Goal: Navigation & Orientation: Understand site structure

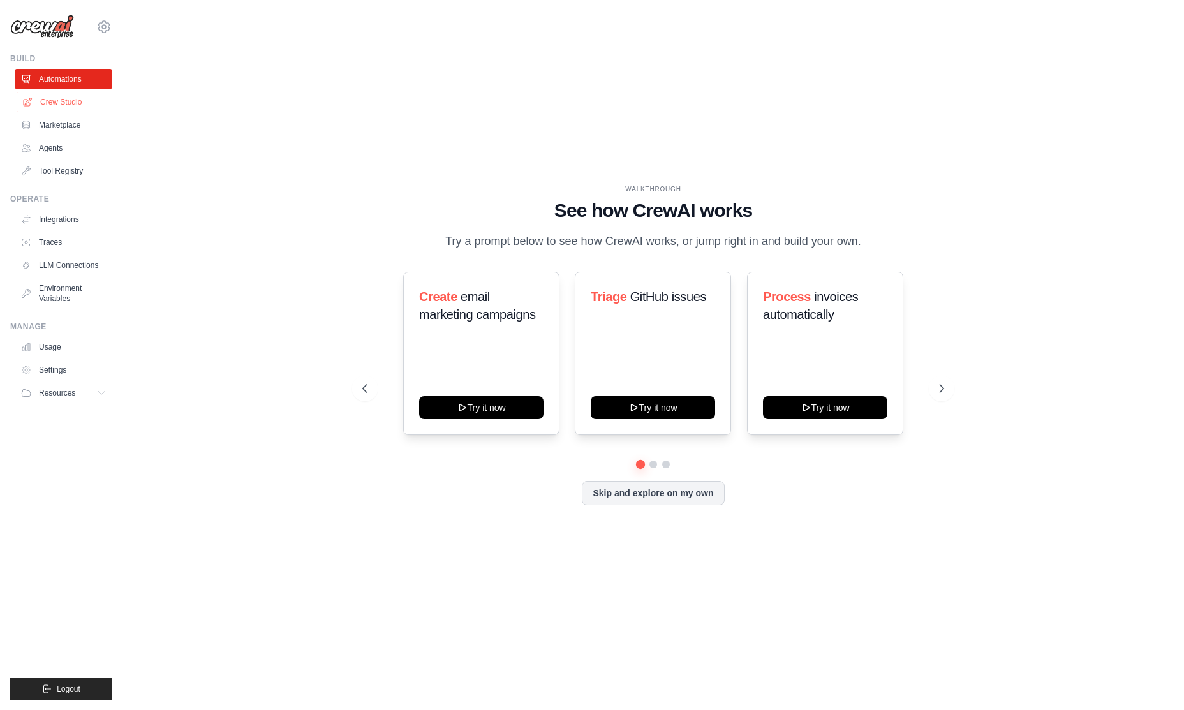
click at [48, 95] on link "Crew Studio" at bounding box center [65, 102] width 96 height 20
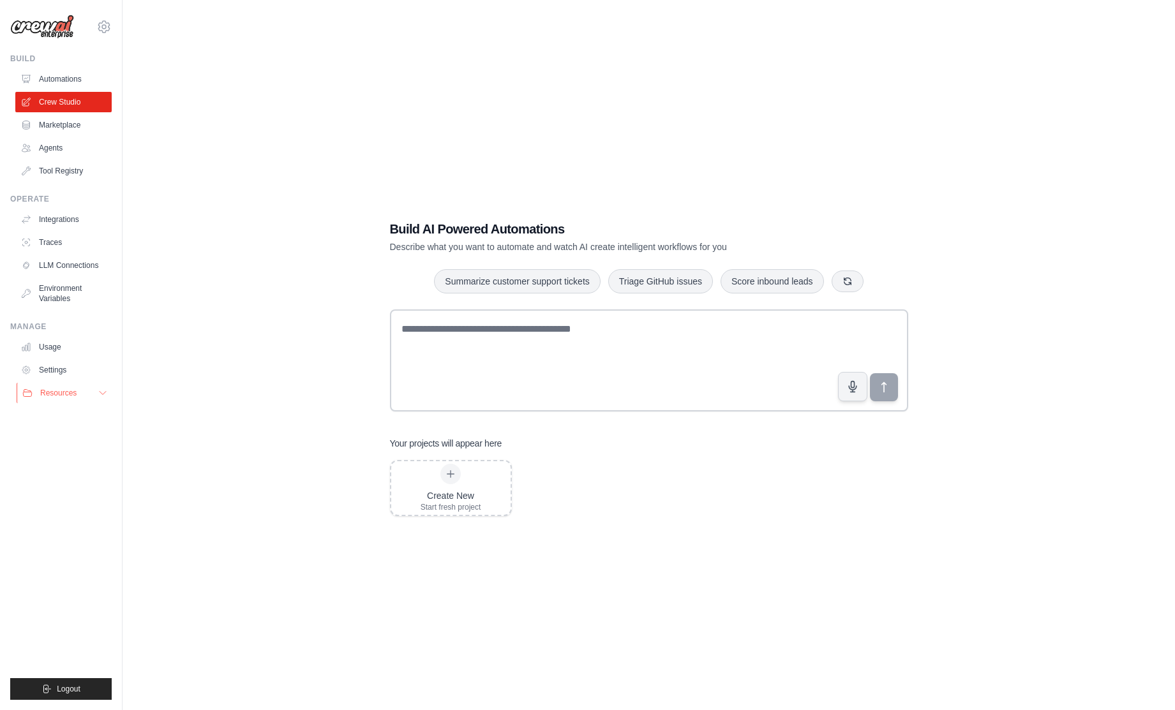
click at [98, 398] on icon at bounding box center [103, 393] width 10 height 10
click at [61, 220] on link "Integrations" at bounding box center [65, 219] width 96 height 20
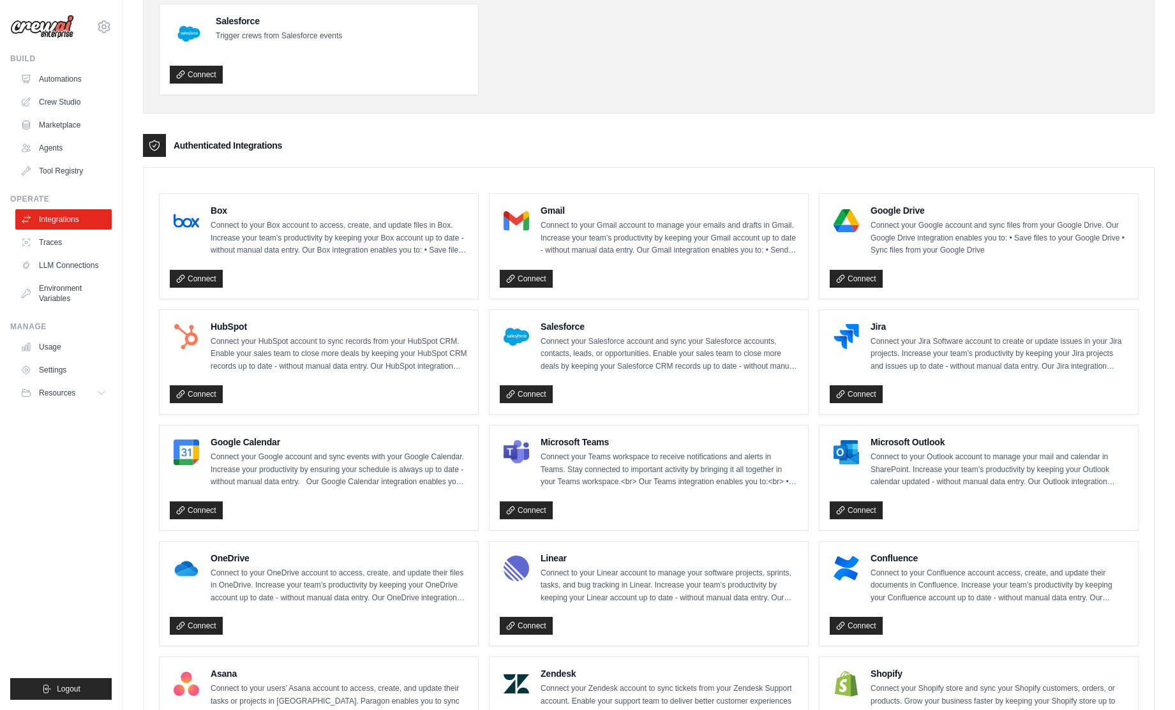
scroll to position [191, 0]
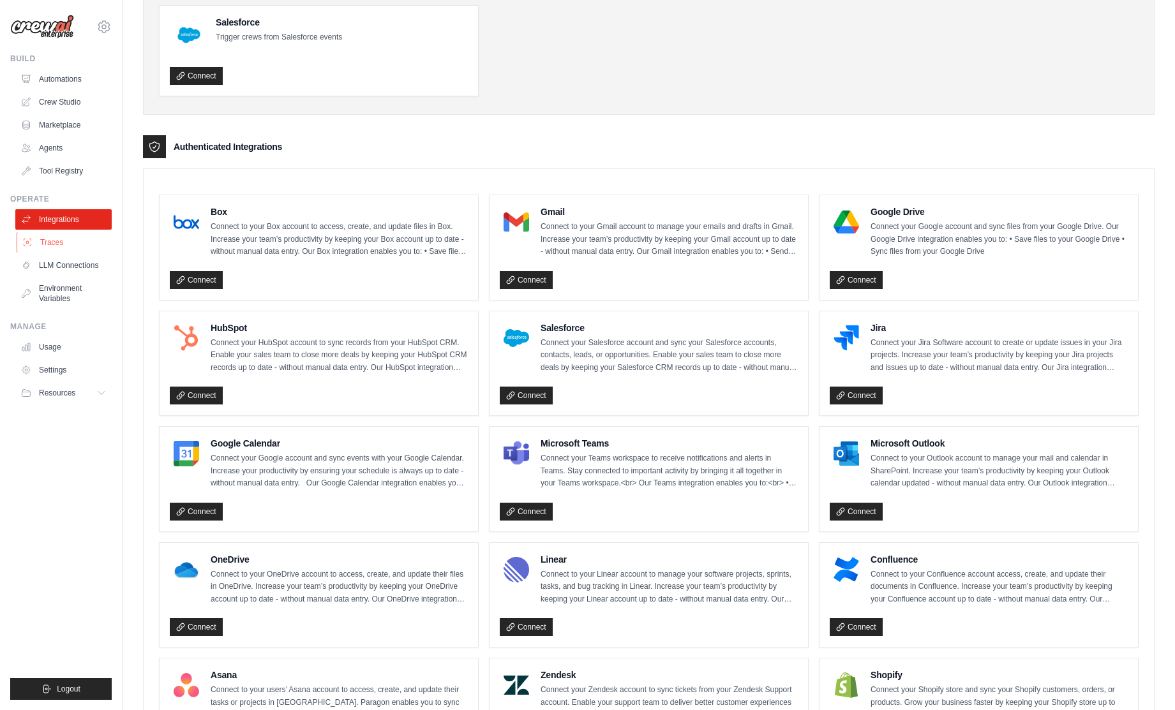
click at [59, 241] on link "Traces" at bounding box center [65, 242] width 96 height 20
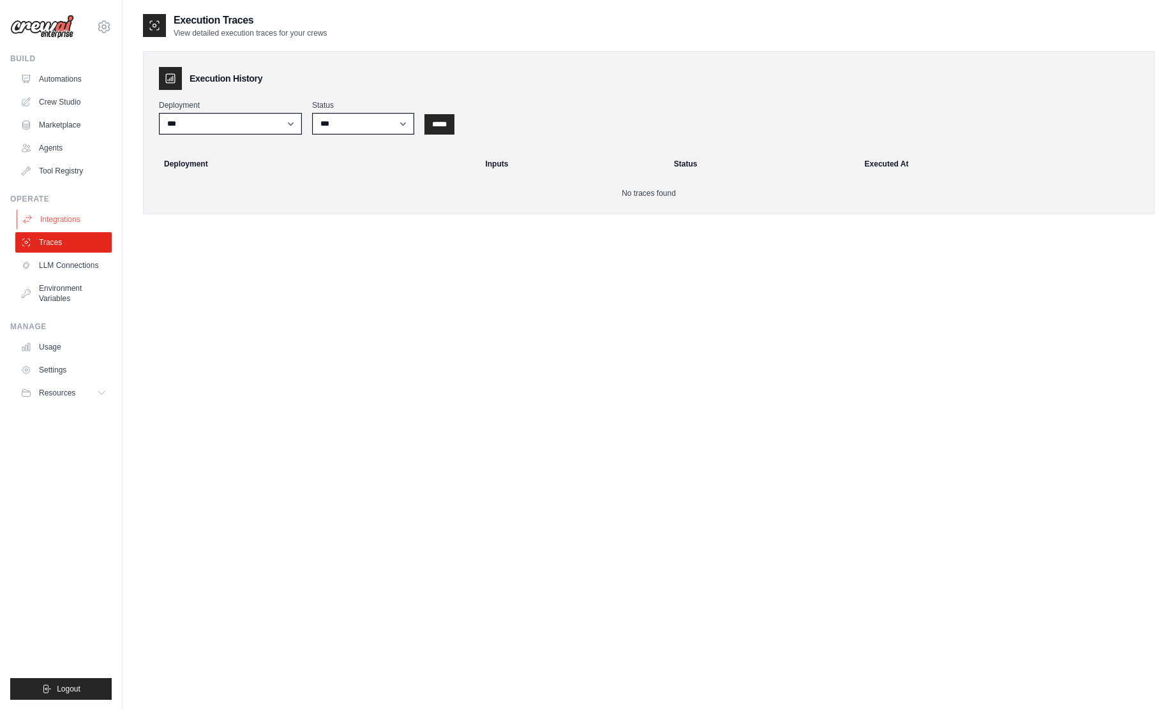
click at [56, 219] on link "Integrations" at bounding box center [65, 219] width 96 height 20
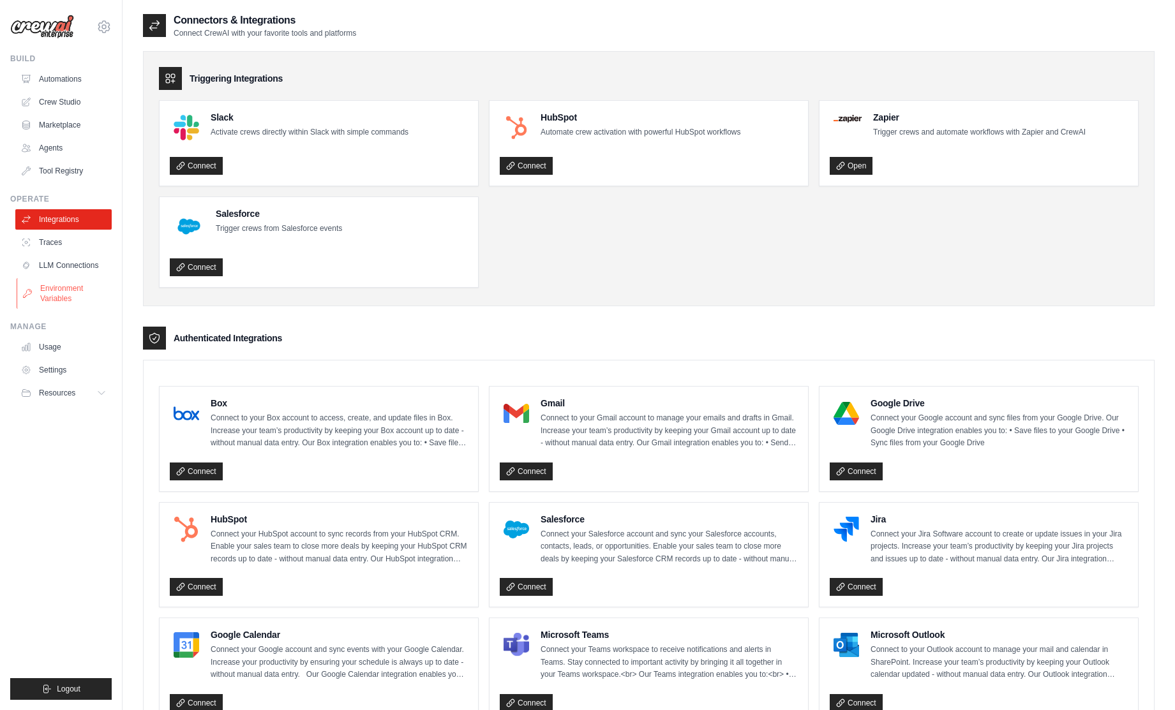
click at [54, 295] on link "Environment Variables" at bounding box center [65, 293] width 96 height 31
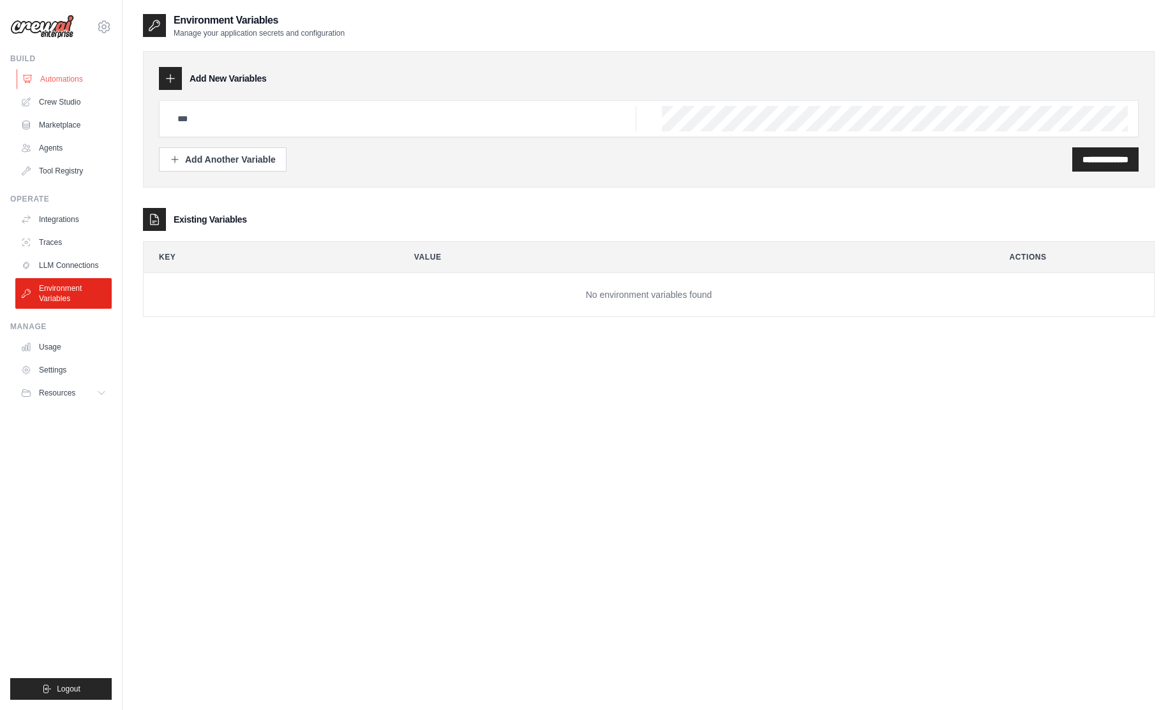
click at [59, 77] on link "Automations" at bounding box center [65, 79] width 96 height 20
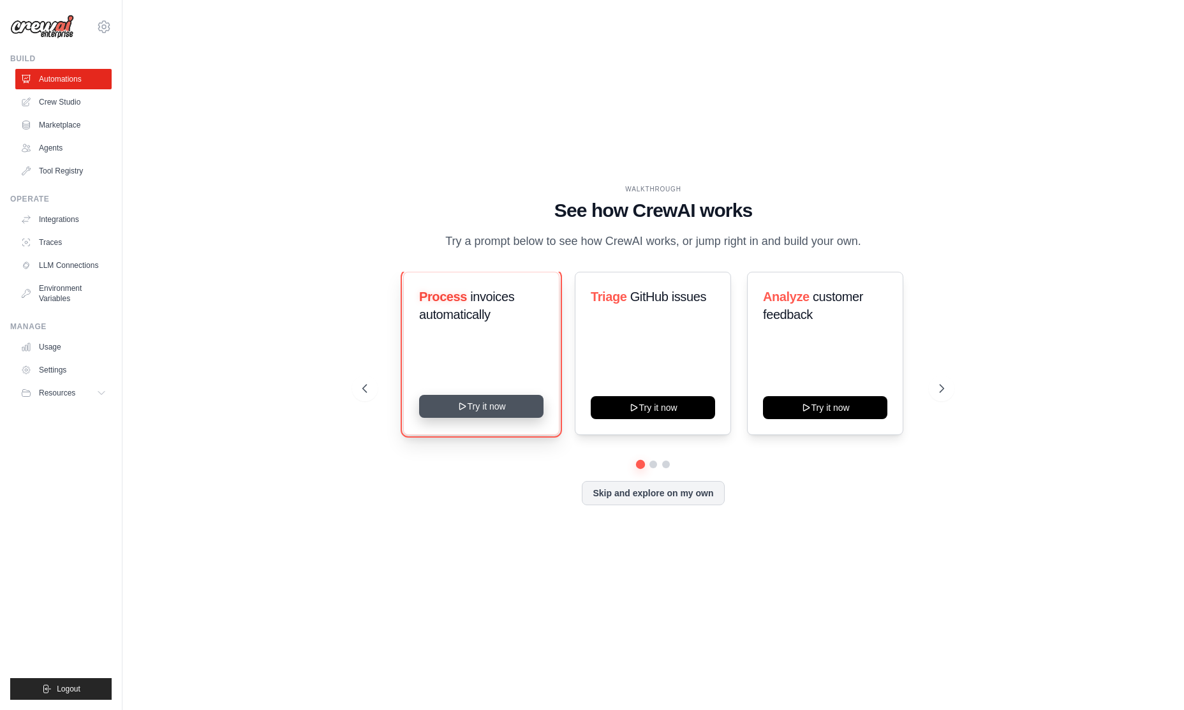
click at [495, 408] on button "Try it now" at bounding box center [481, 406] width 124 height 23
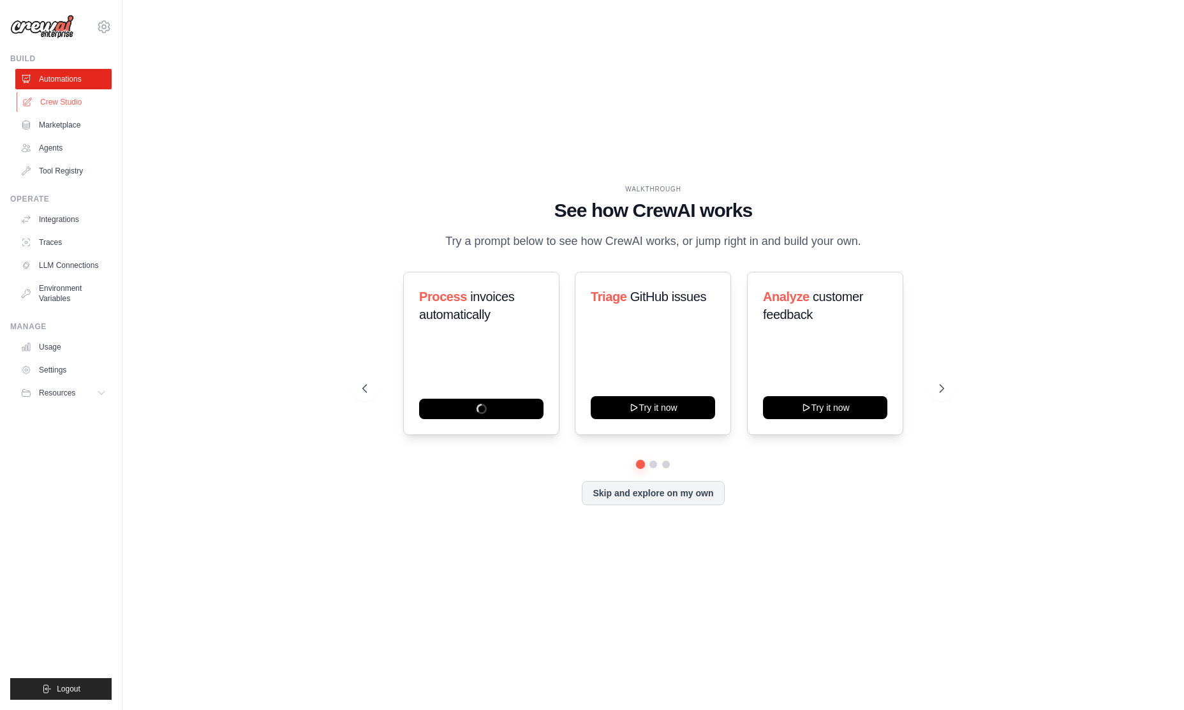
click at [51, 100] on link "Crew Studio" at bounding box center [65, 102] width 96 height 20
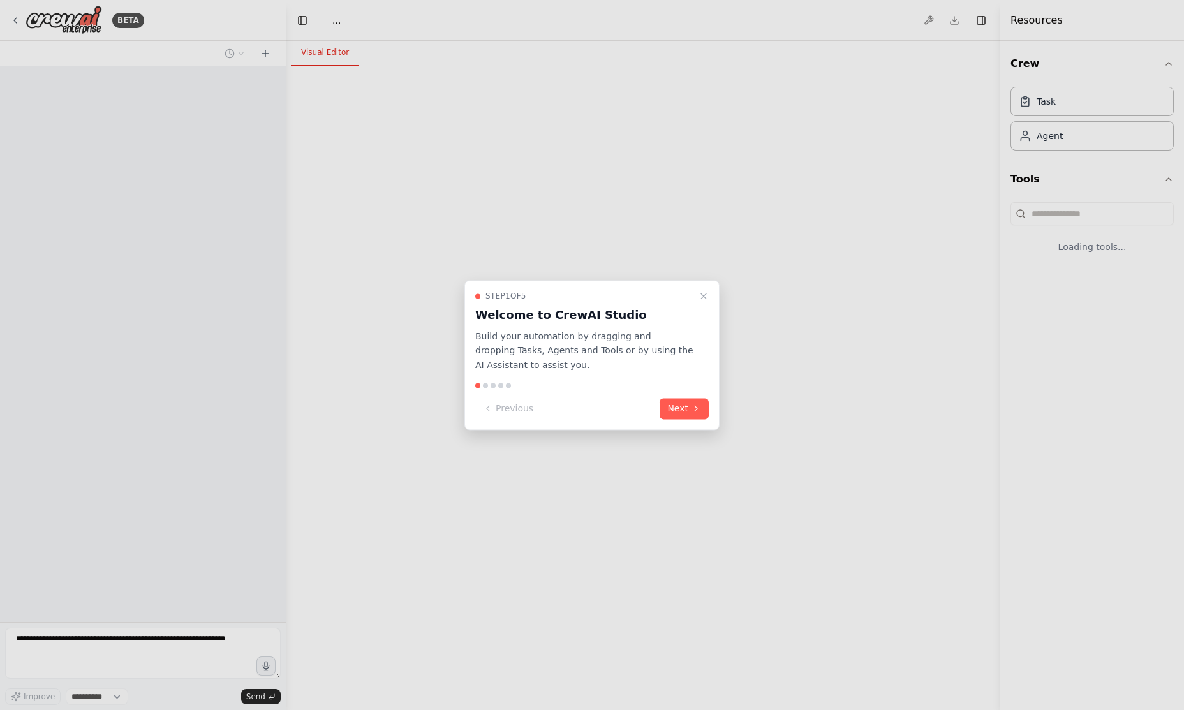
select select "****"
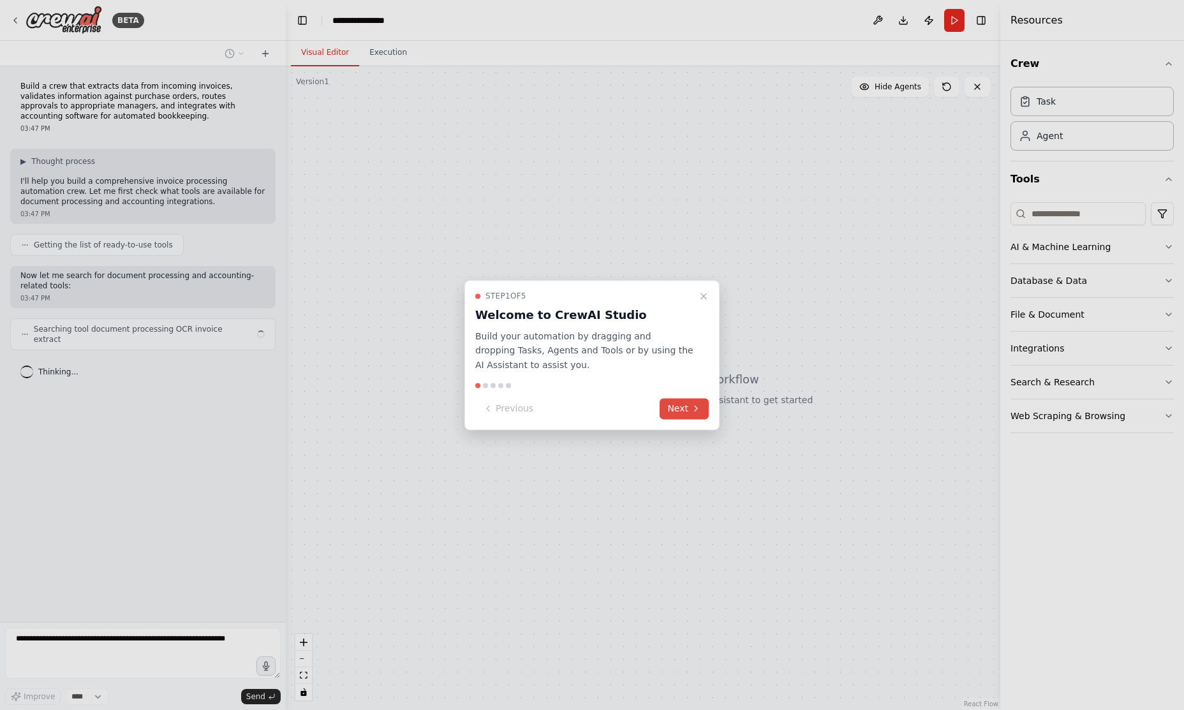
click at [676, 406] on button "Next" at bounding box center [684, 408] width 49 height 21
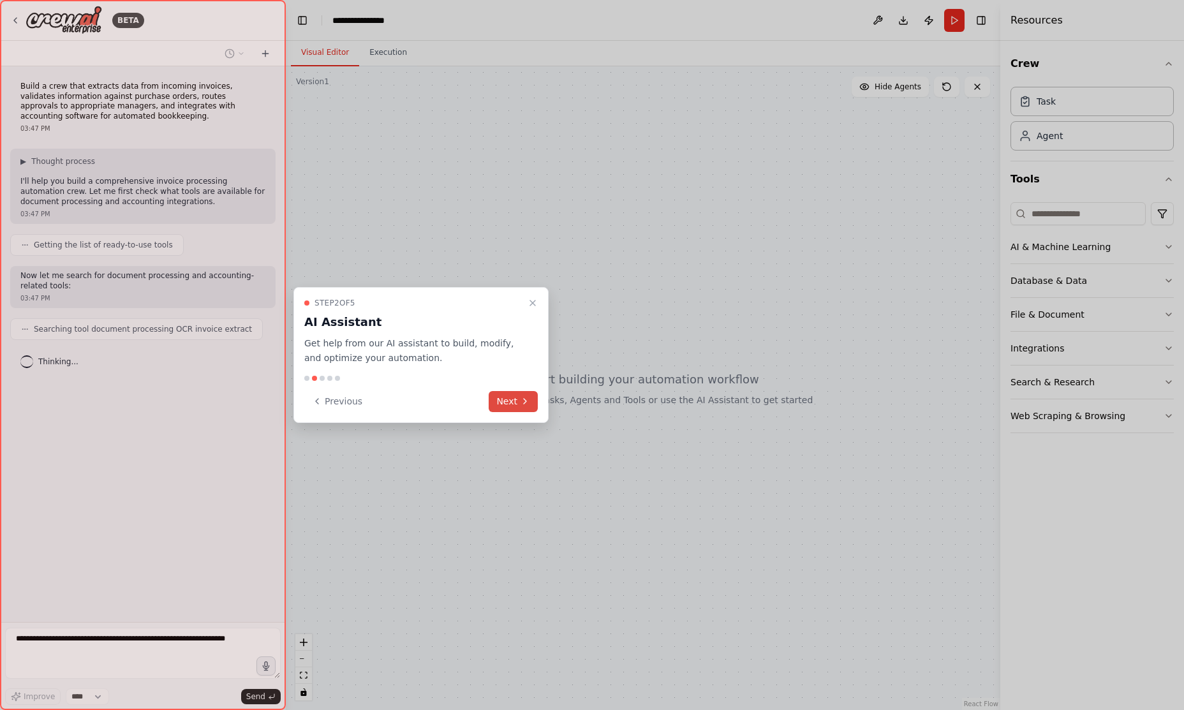
click at [516, 401] on button "Next" at bounding box center [513, 401] width 49 height 21
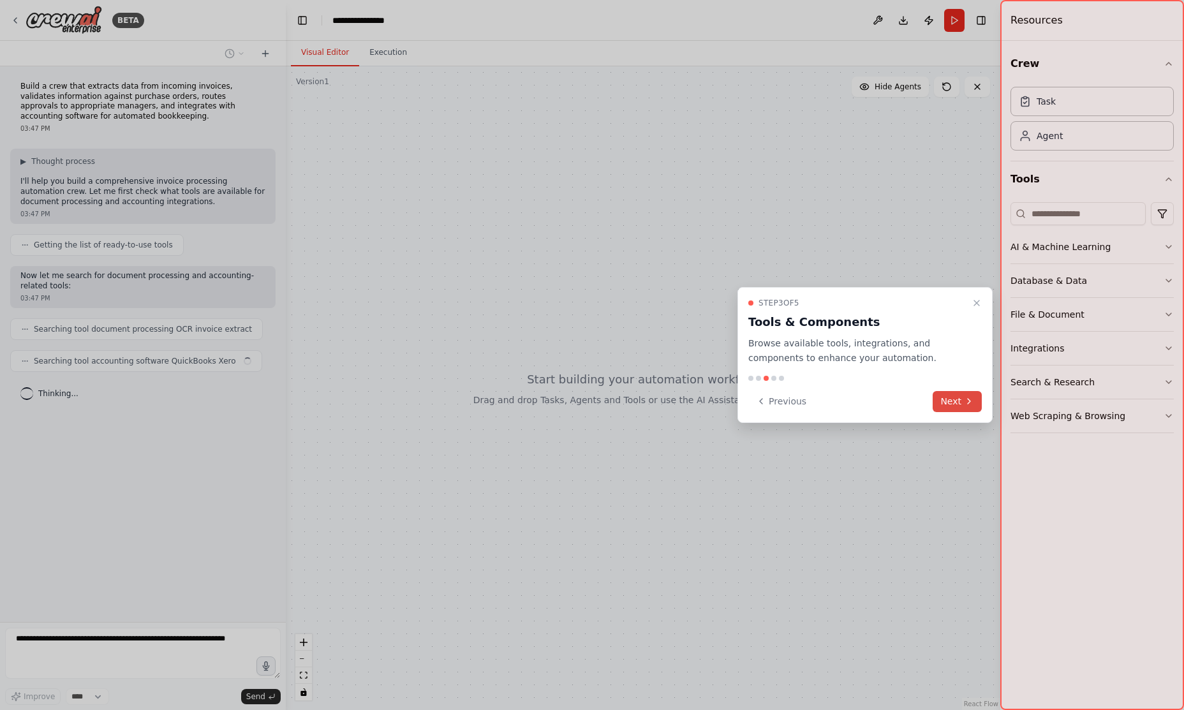
click at [945, 402] on button "Next" at bounding box center [957, 401] width 49 height 21
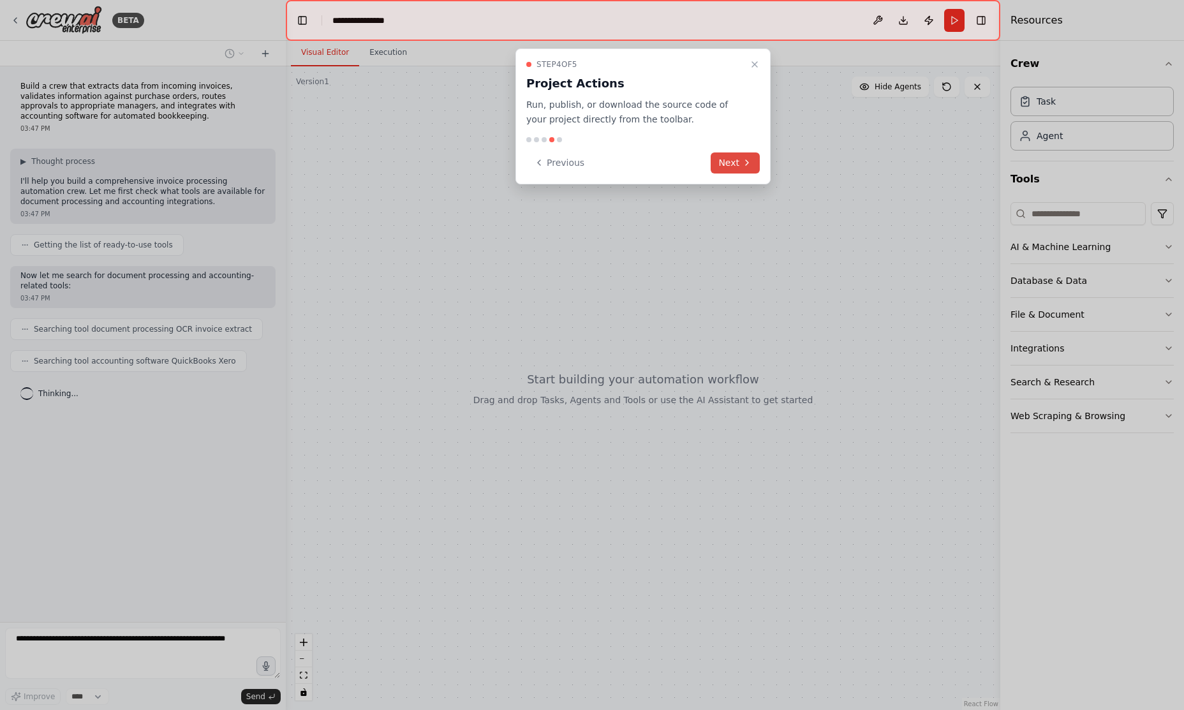
click at [737, 164] on button "Next" at bounding box center [735, 163] width 49 height 21
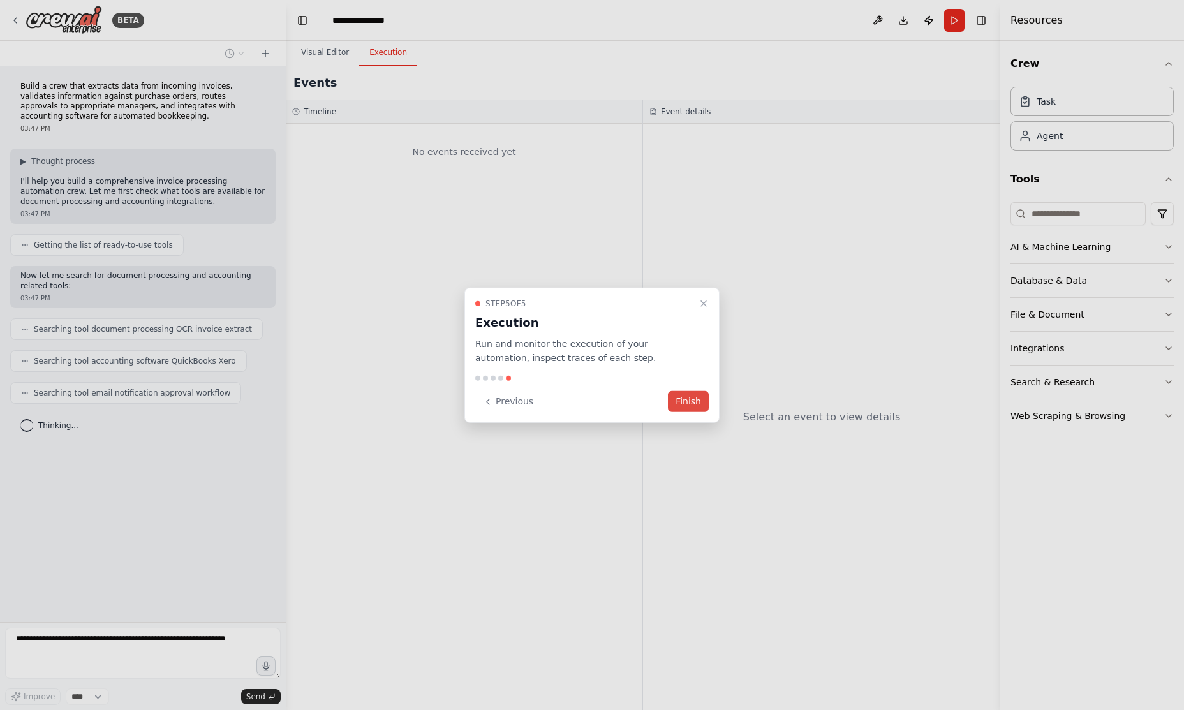
click at [691, 404] on button "Finish" at bounding box center [688, 401] width 41 height 21
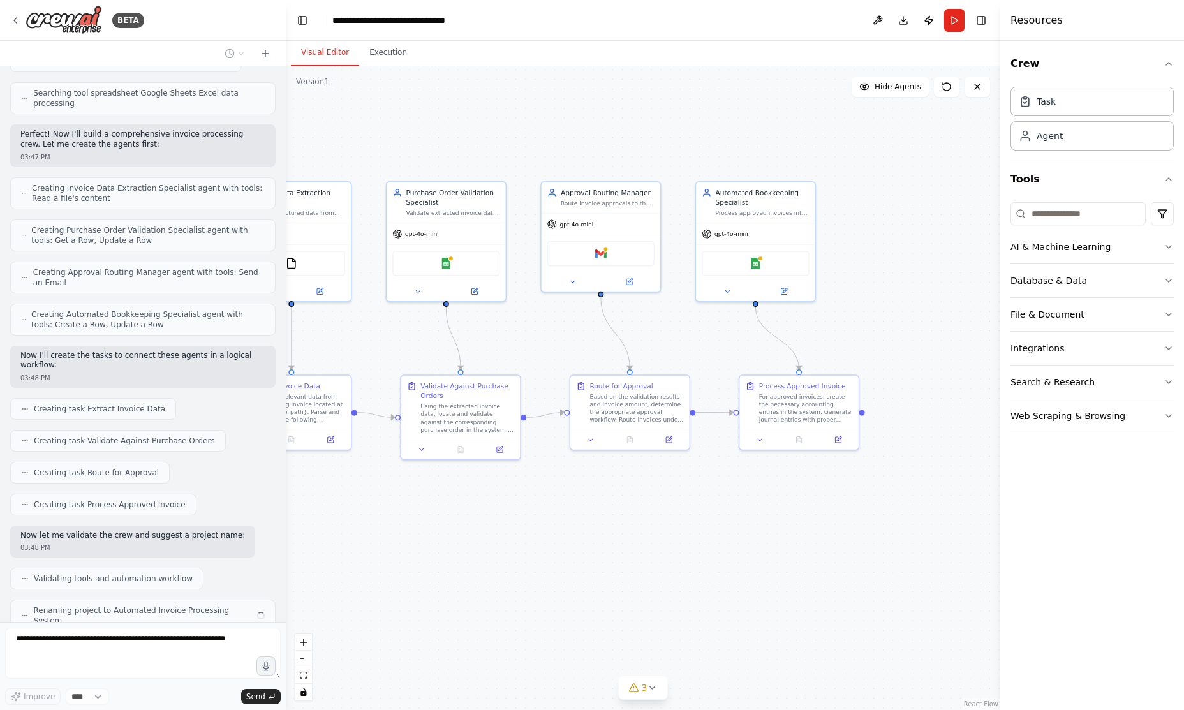
scroll to position [364, 0]
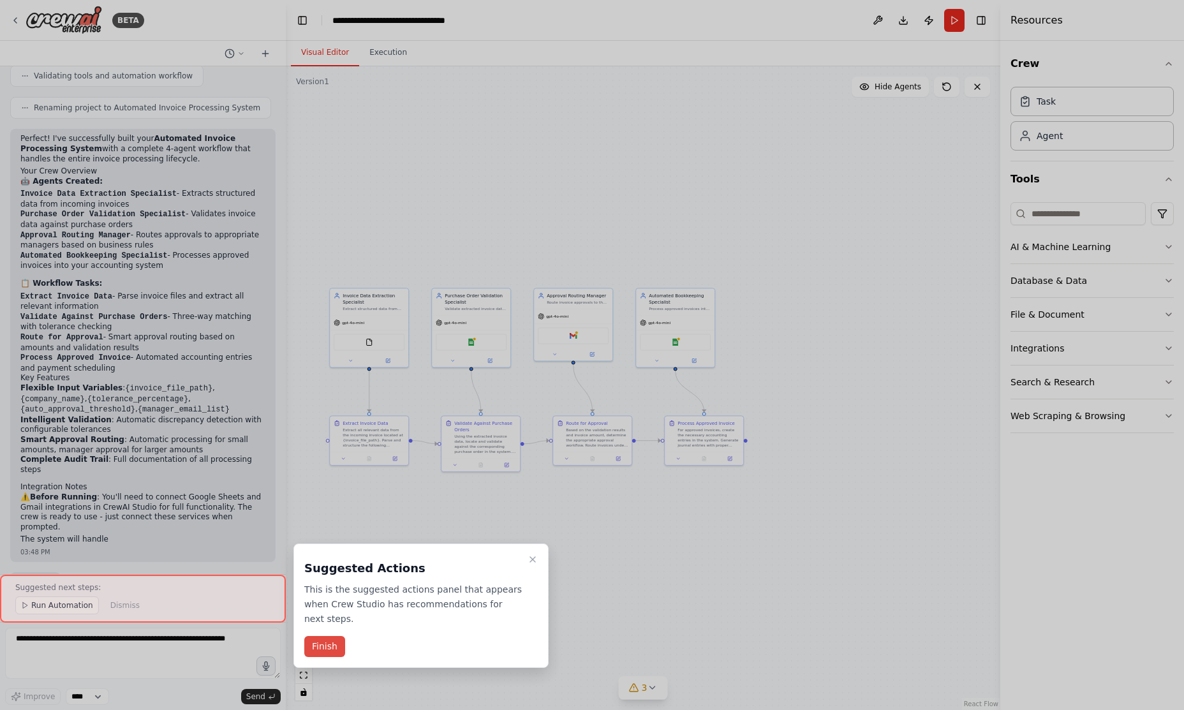
click at [325, 636] on button "Finish" at bounding box center [324, 646] width 41 height 21
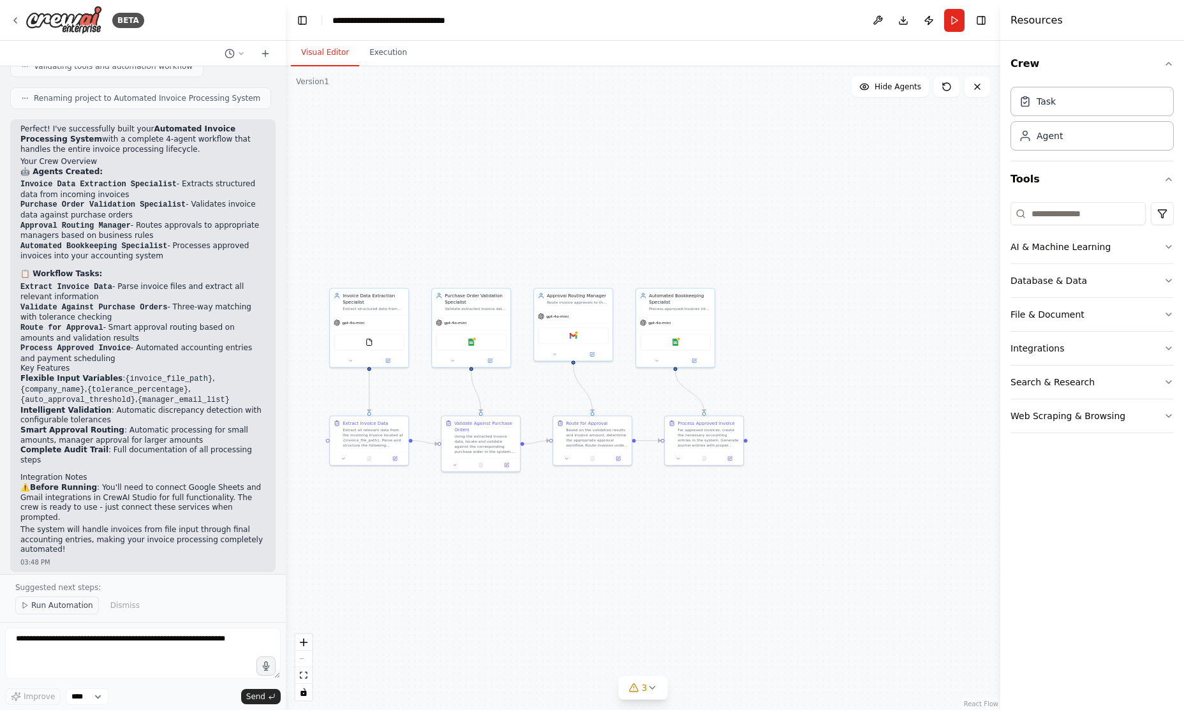
scroll to position [854, 0]
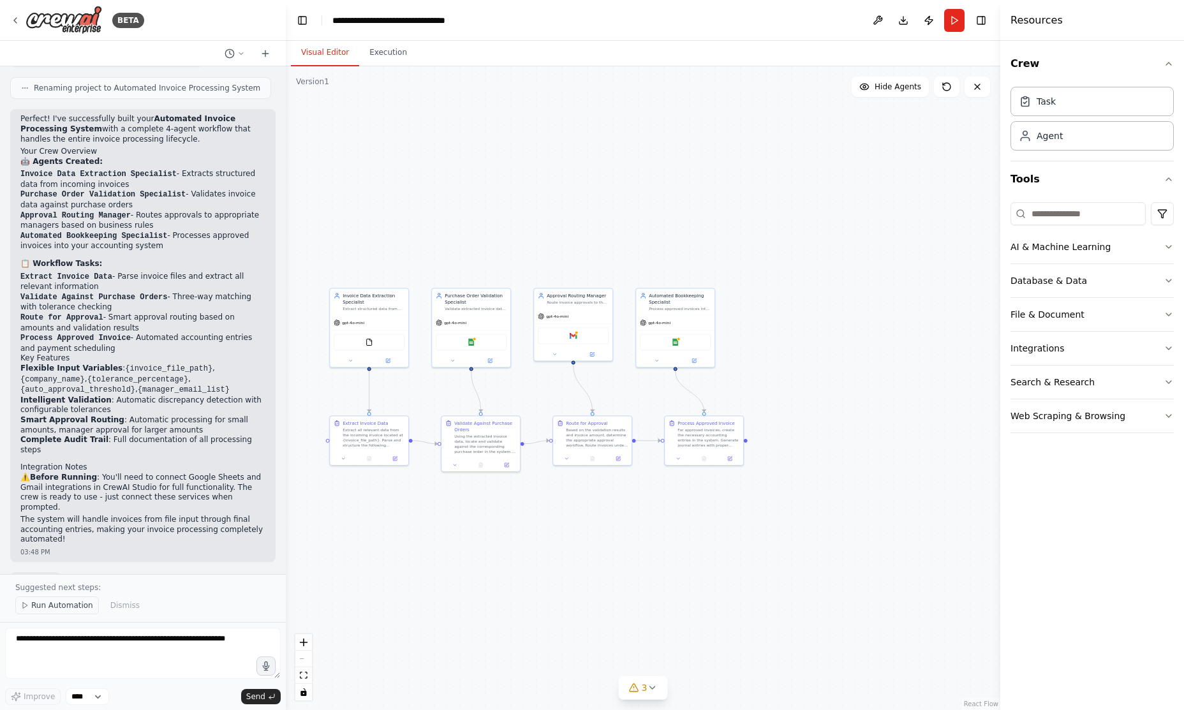
click at [57, 607] on span "Run Automation" at bounding box center [62, 605] width 62 height 10
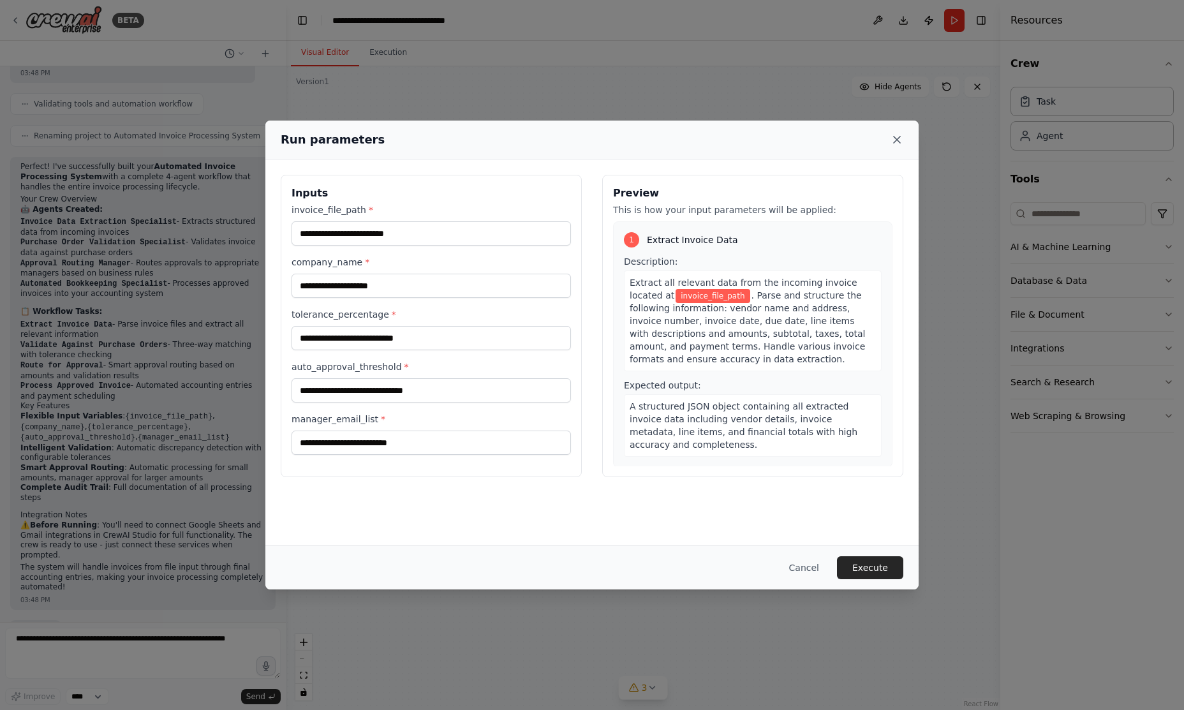
click at [898, 137] on icon at bounding box center [897, 139] width 13 height 13
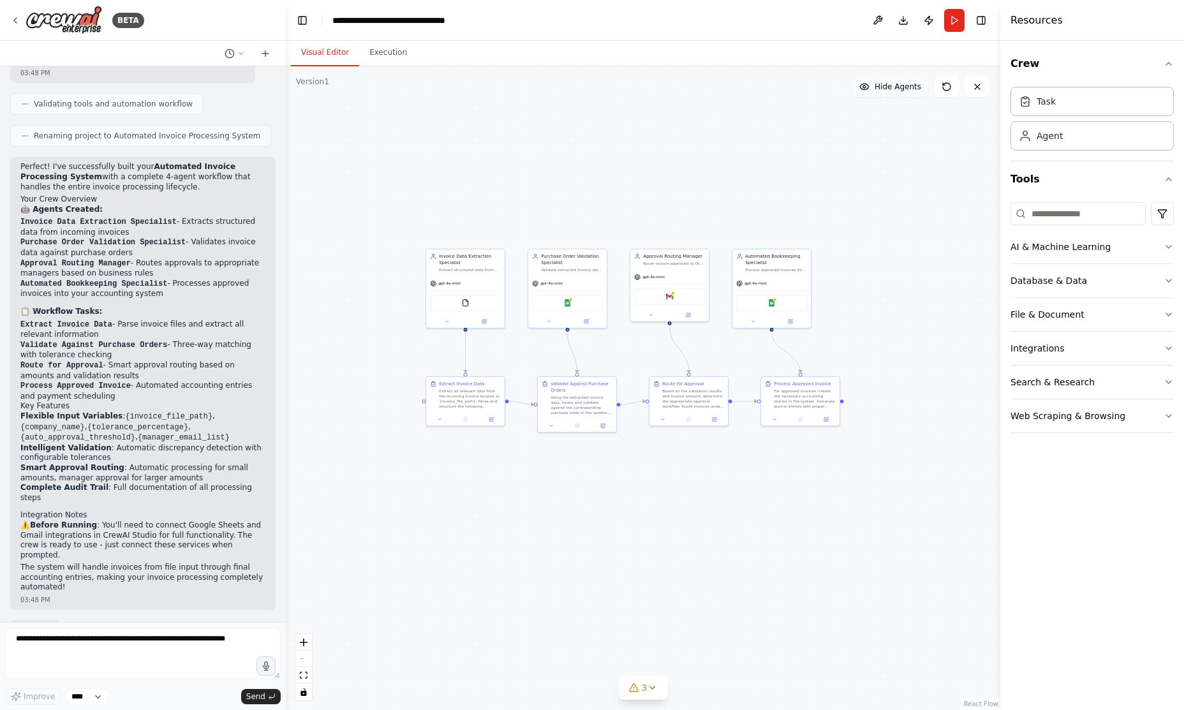
click at [898, 87] on span "Hide Agents" at bounding box center [898, 87] width 47 height 10
click at [898, 87] on span "Show Agents" at bounding box center [897, 87] width 50 height 10
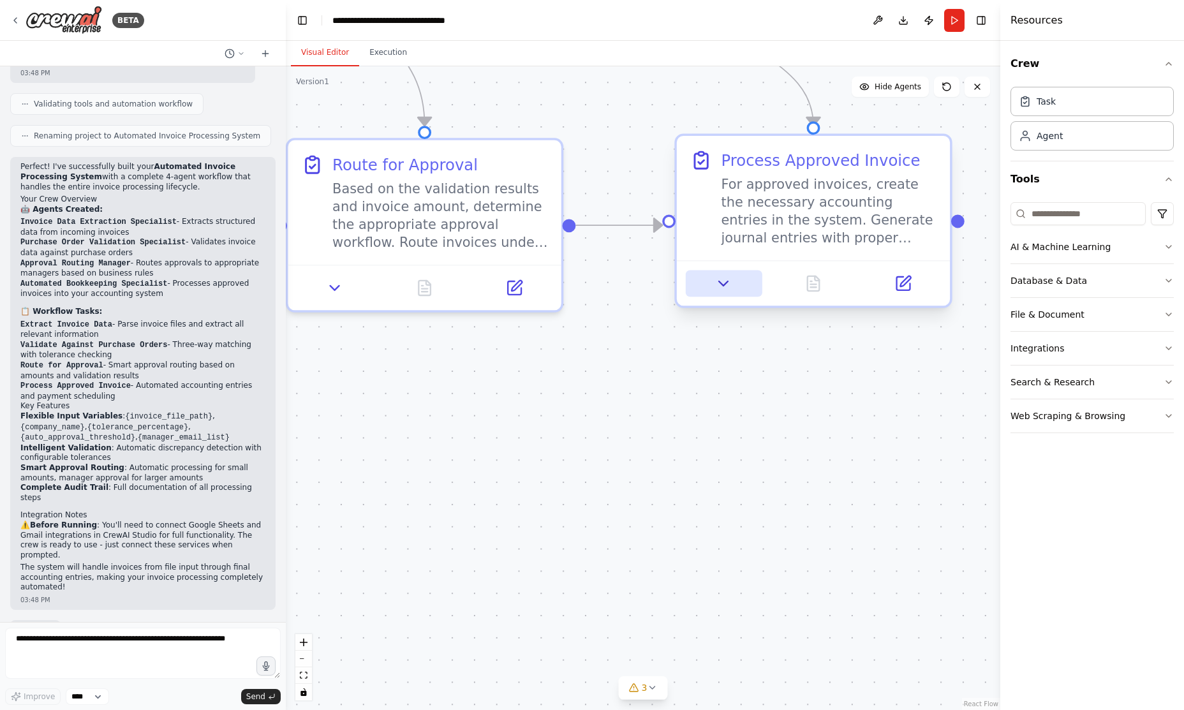
click at [722, 285] on icon at bounding box center [724, 283] width 9 height 4
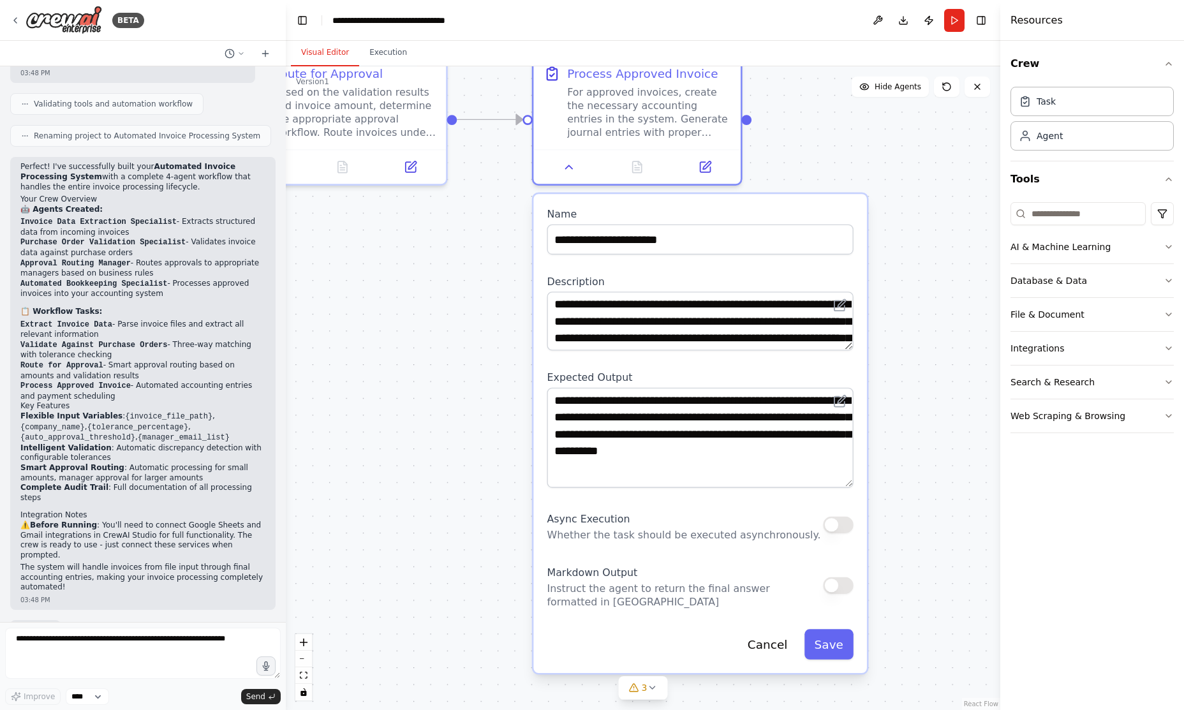
drag, startPoint x: 847, startPoint y: 443, endPoint x: 847, endPoint y: 484, distance: 40.8
click at [847, 484] on textarea "**********" at bounding box center [701, 438] width 306 height 100
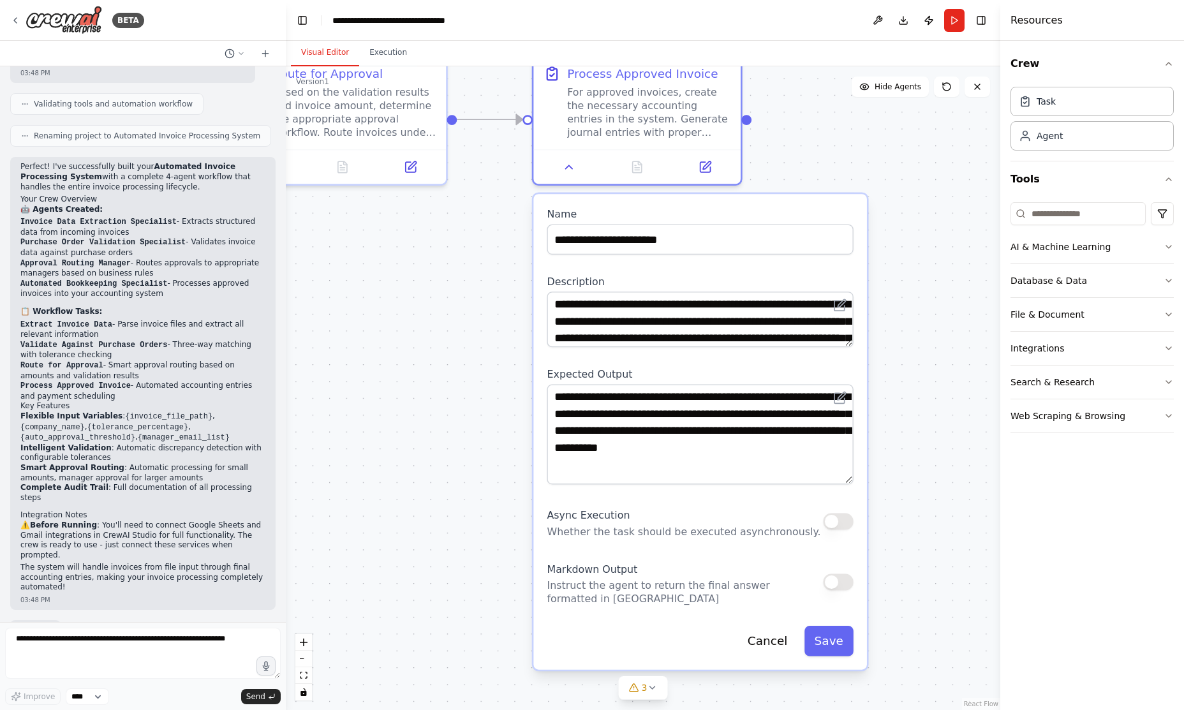
drag, startPoint x: 846, startPoint y: 345, endPoint x: 858, endPoint y: 342, distance: 12.4
click at [858, 342] on div "**********" at bounding box center [700, 432] width 334 height 476
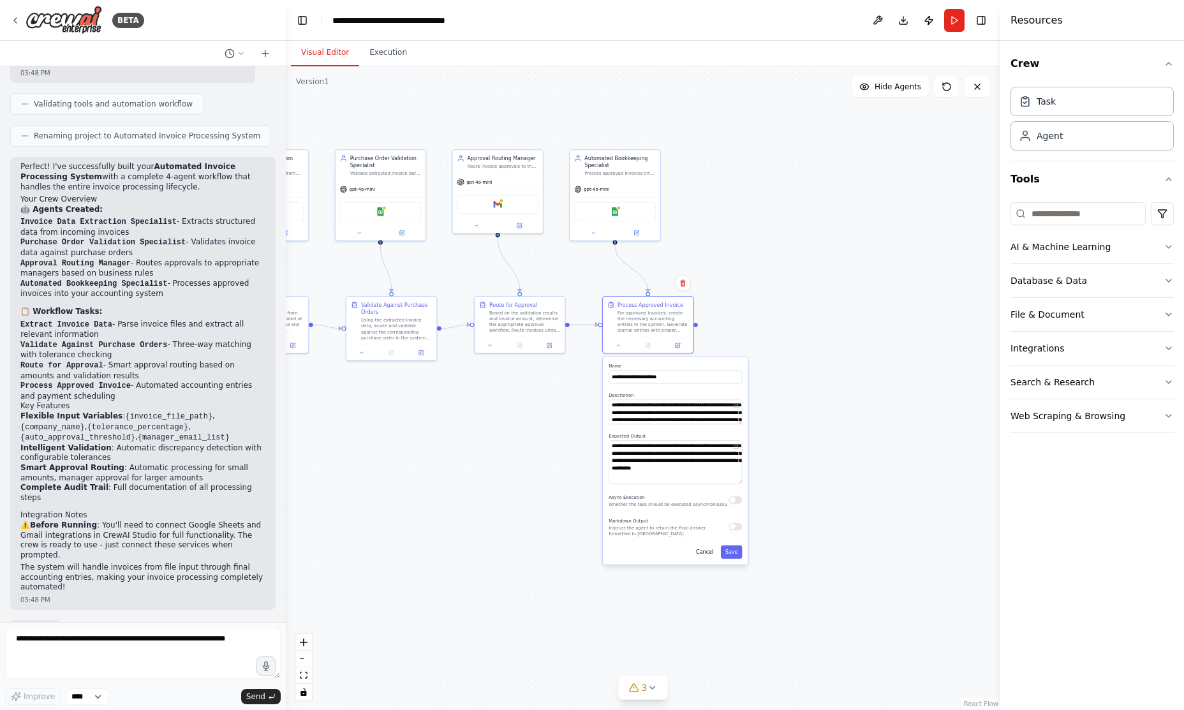
click at [528, 425] on div ".deletable-edge-delete-btn { width: 20px; height: 20px; border: 0px solid #ffff…" at bounding box center [643, 388] width 715 height 644
click at [707, 555] on button "Cancel" at bounding box center [705, 552] width 26 height 13
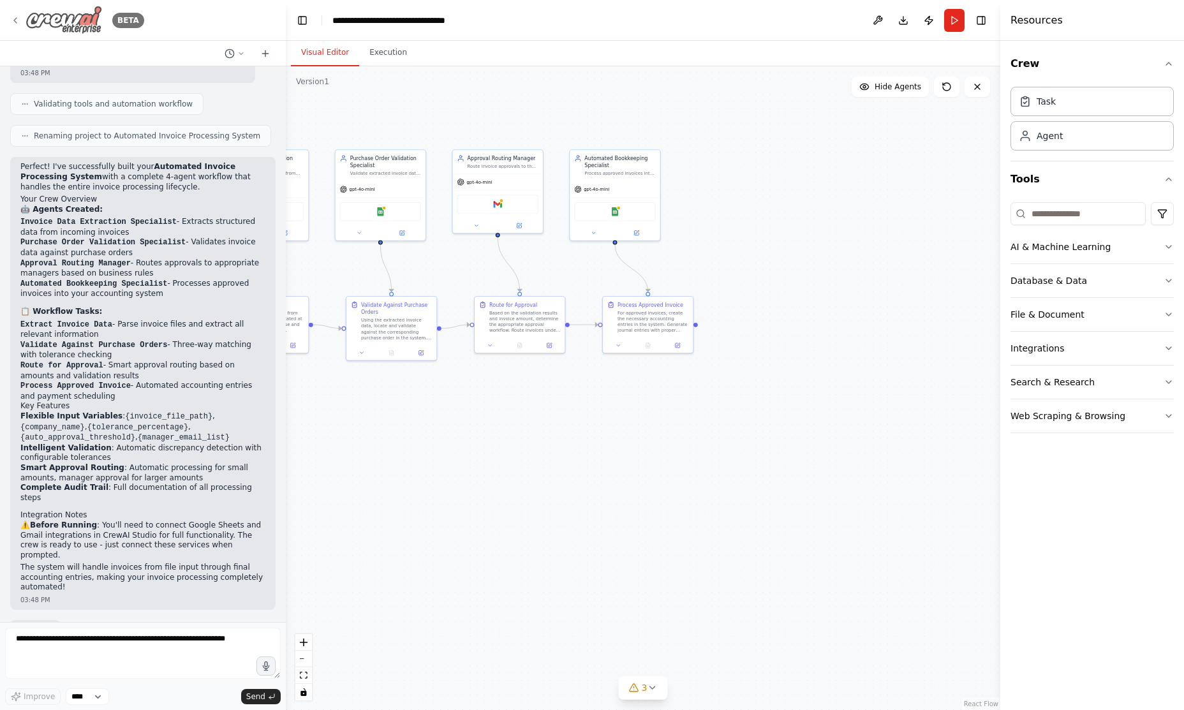
click at [19, 13] on div "BETA" at bounding box center [77, 20] width 134 height 29
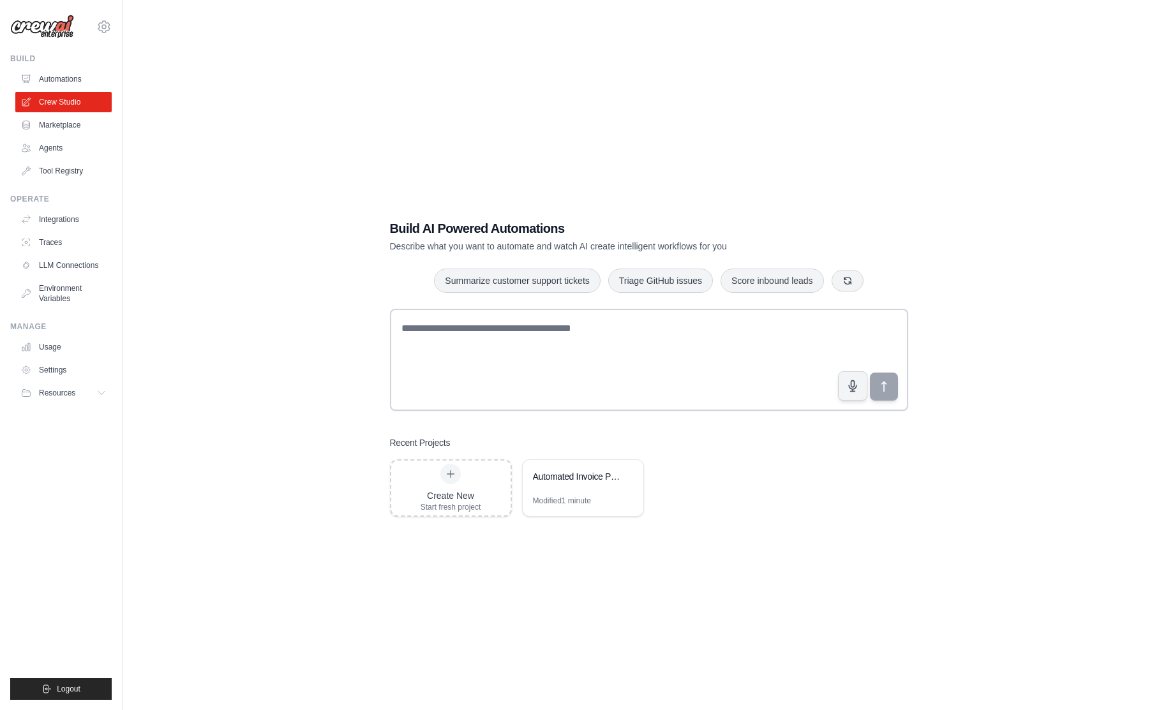
click at [54, 124] on link "Marketplace" at bounding box center [63, 125] width 96 height 20
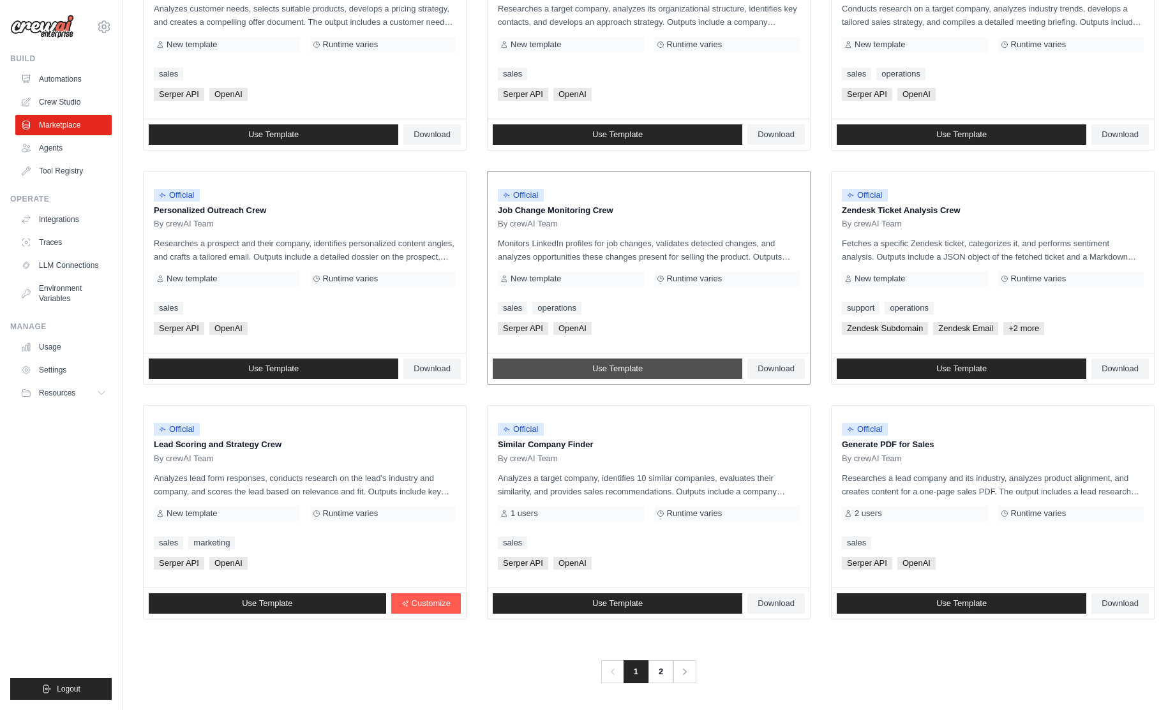
scroll to position [472, 0]
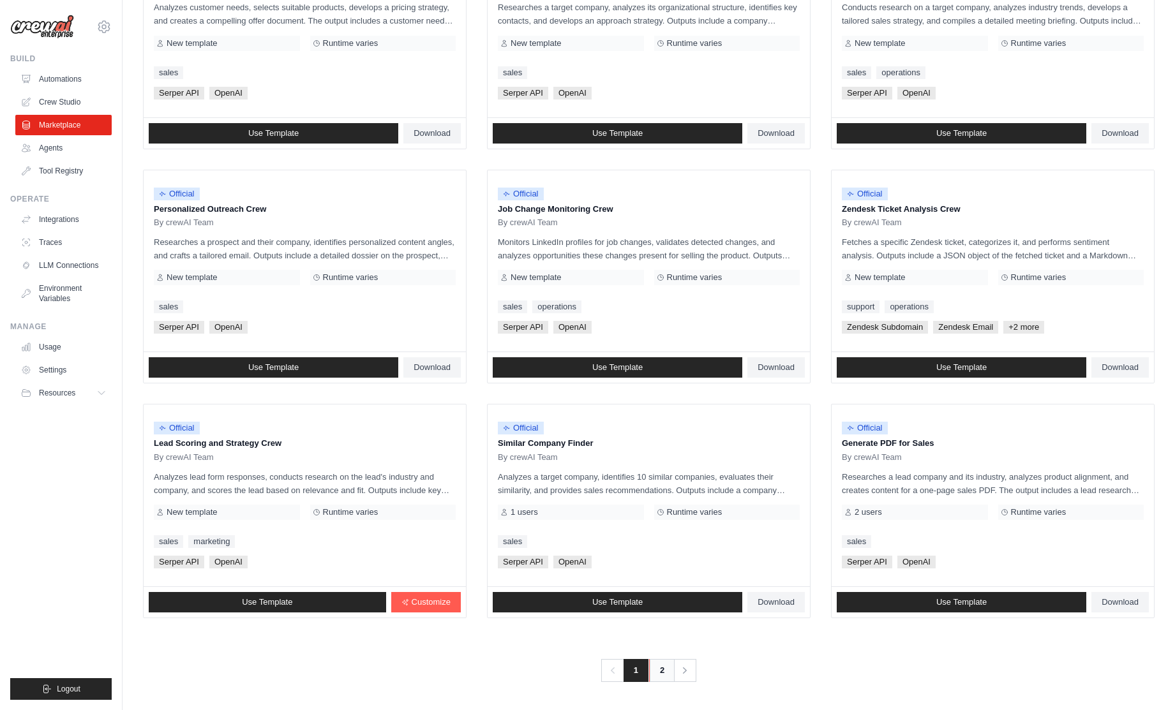
click at [660, 669] on link "2" at bounding box center [662, 670] width 26 height 23
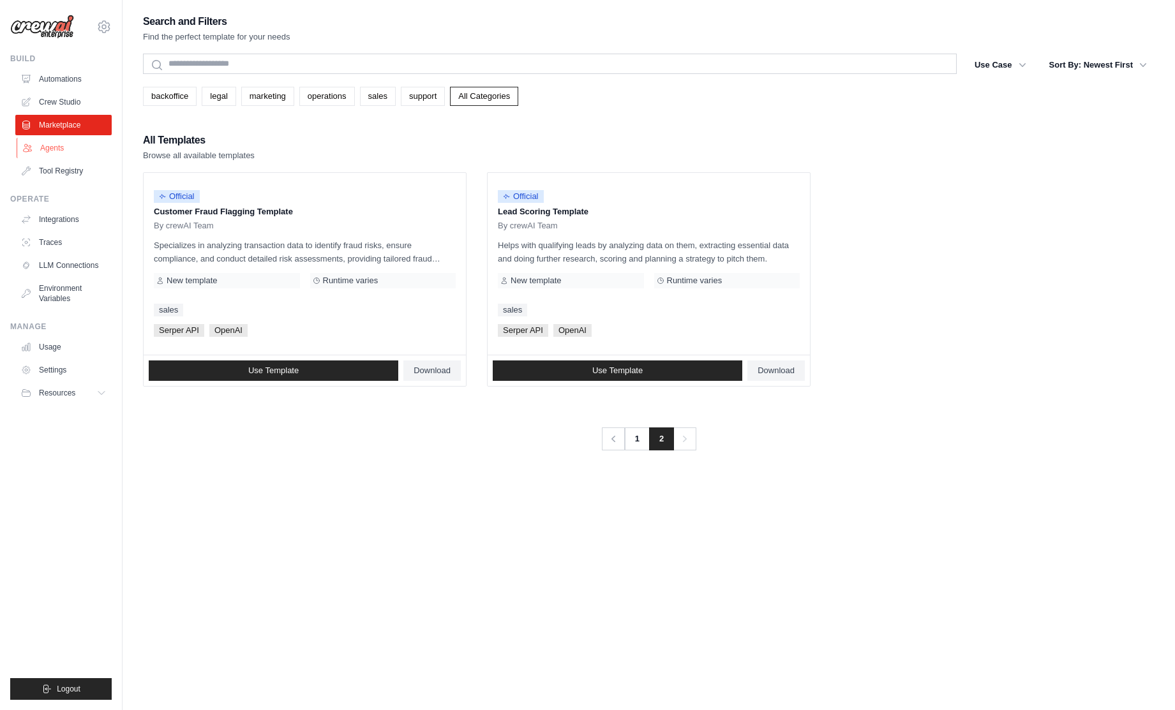
click at [48, 150] on link "Agents" at bounding box center [65, 148] width 96 height 20
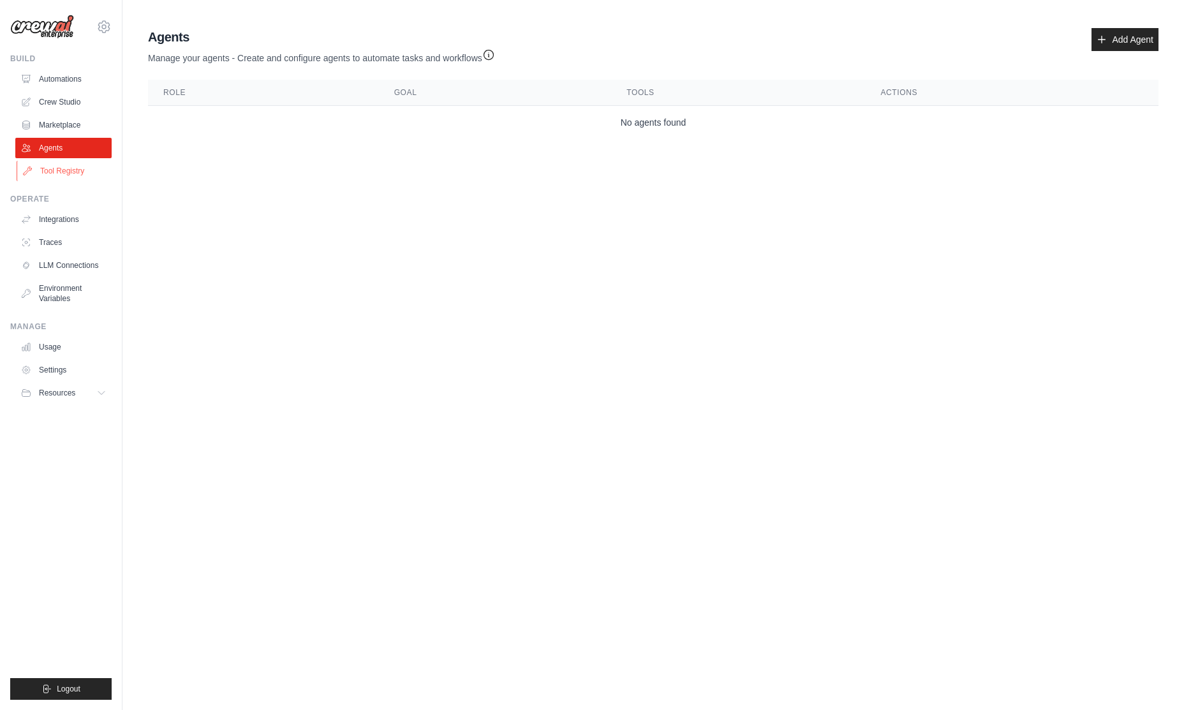
click at [59, 169] on link "Tool Registry" at bounding box center [65, 171] width 96 height 20
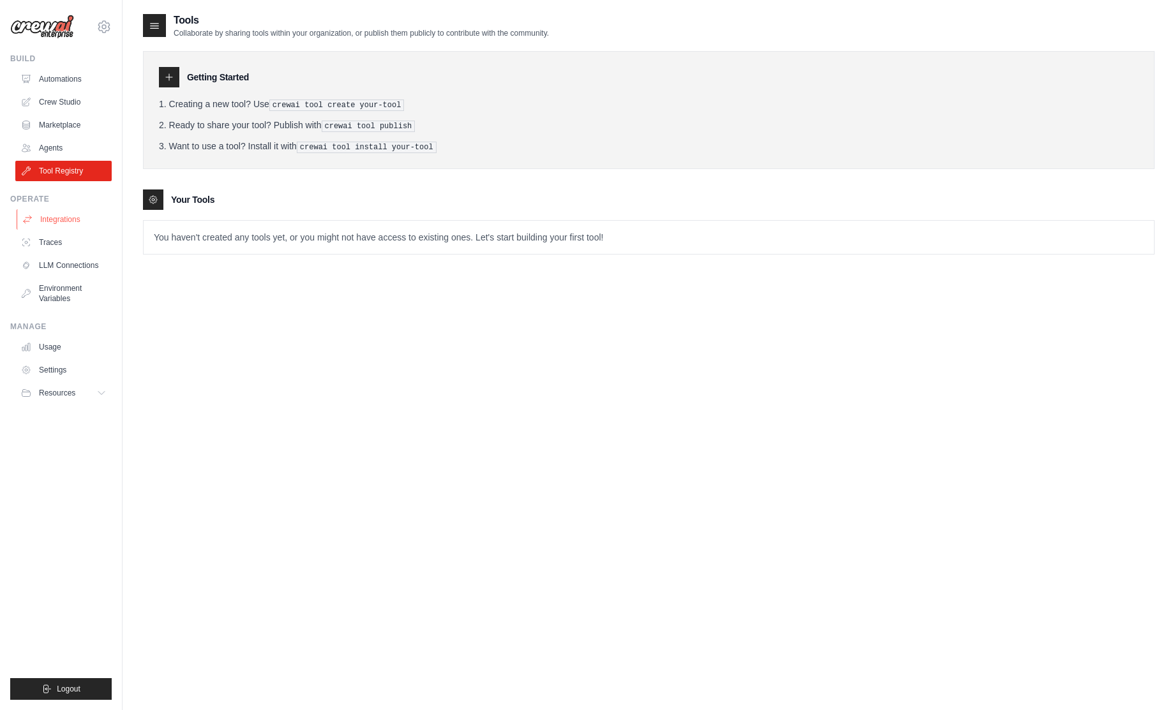
click at [56, 220] on link "Integrations" at bounding box center [65, 219] width 96 height 20
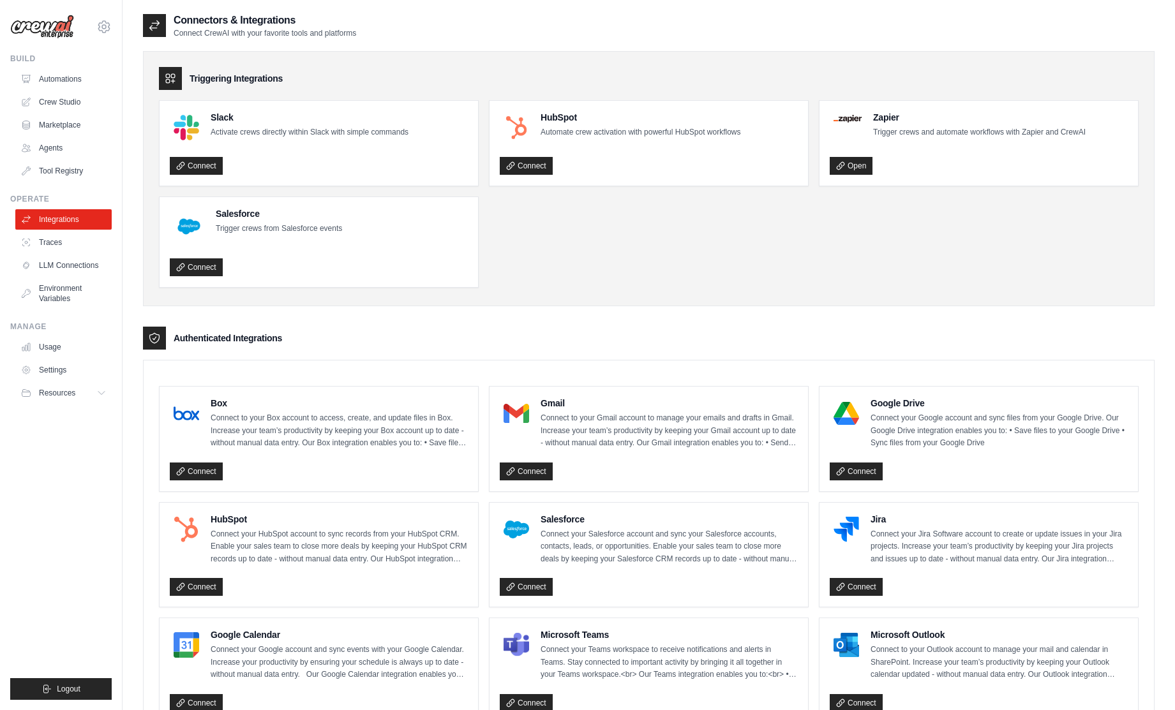
click at [53, 242] on link "Traces" at bounding box center [63, 242] width 96 height 20
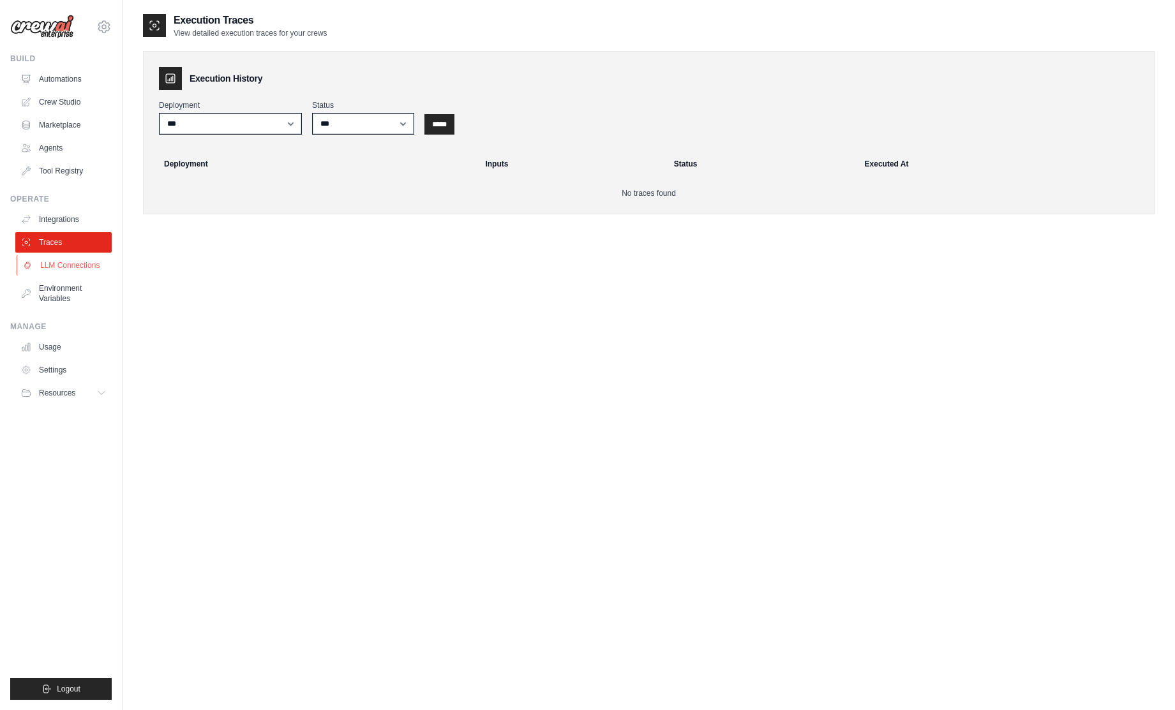
click at [54, 265] on link "LLM Connections" at bounding box center [65, 265] width 96 height 20
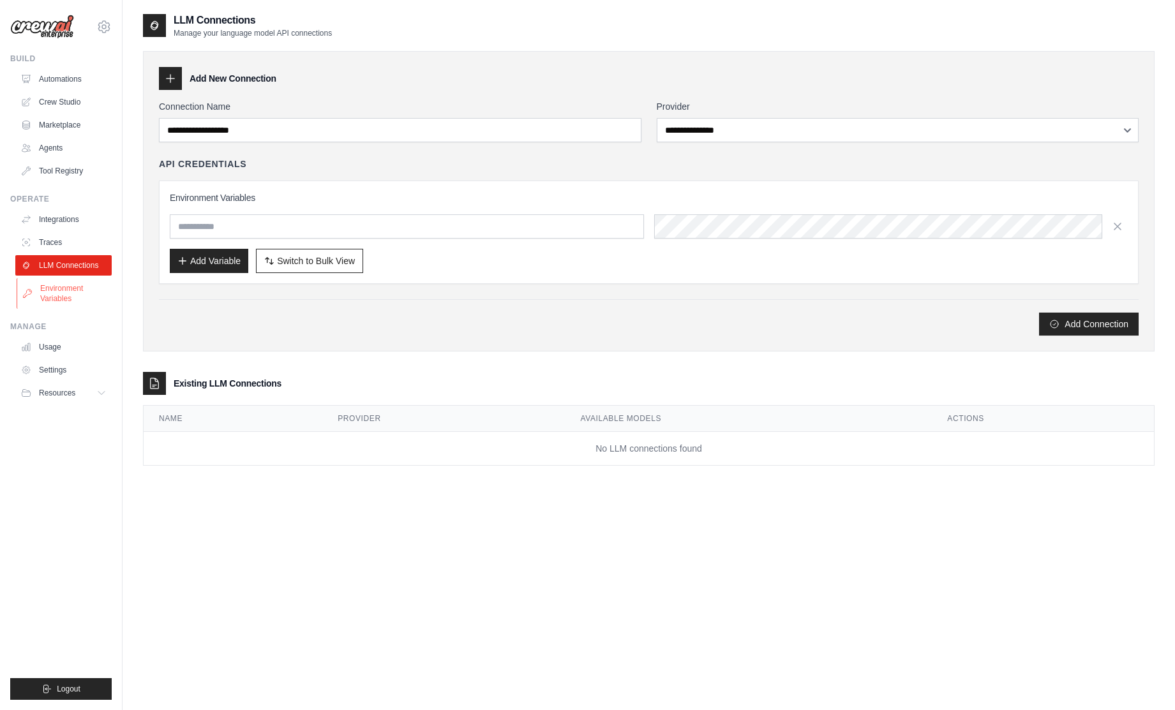
click at [56, 287] on link "Environment Variables" at bounding box center [65, 293] width 96 height 31
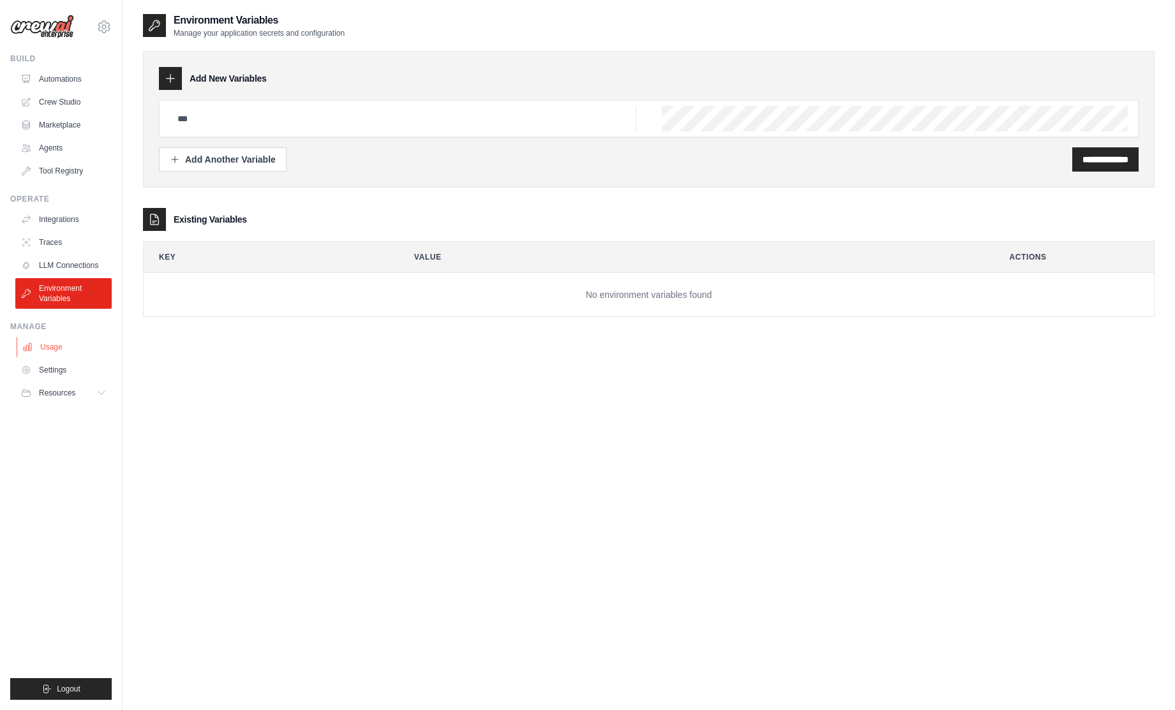
click at [59, 349] on link "Usage" at bounding box center [65, 347] width 96 height 20
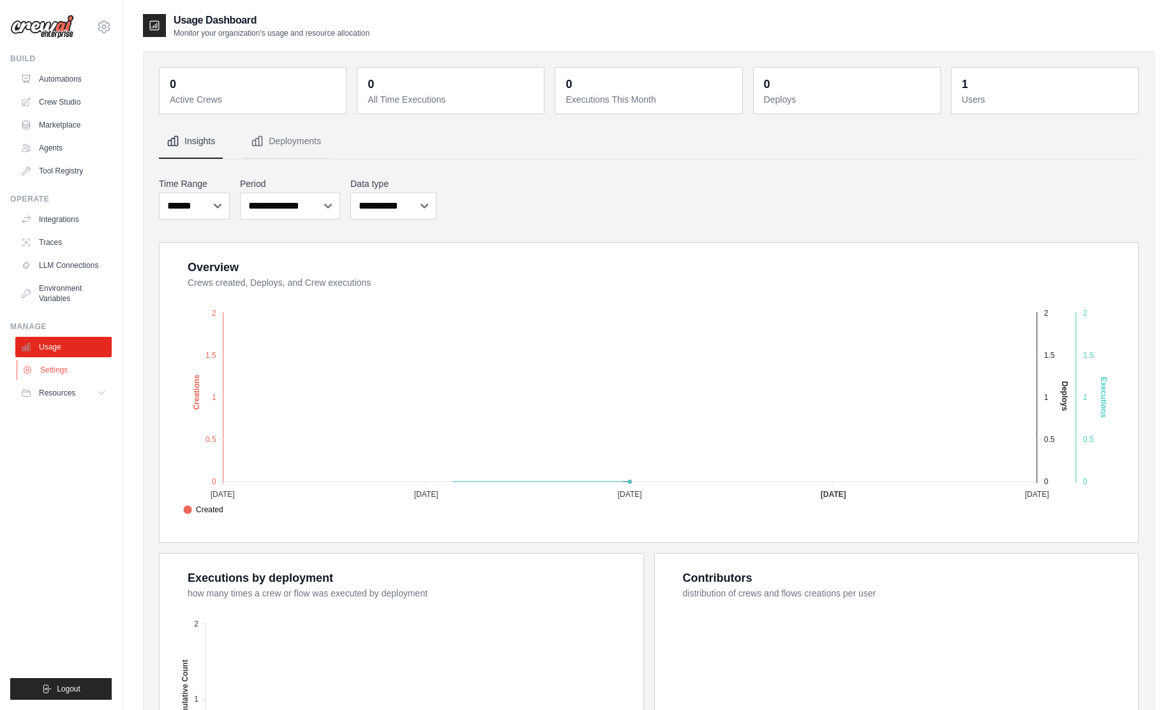
click at [56, 370] on link "Settings" at bounding box center [65, 370] width 96 height 20
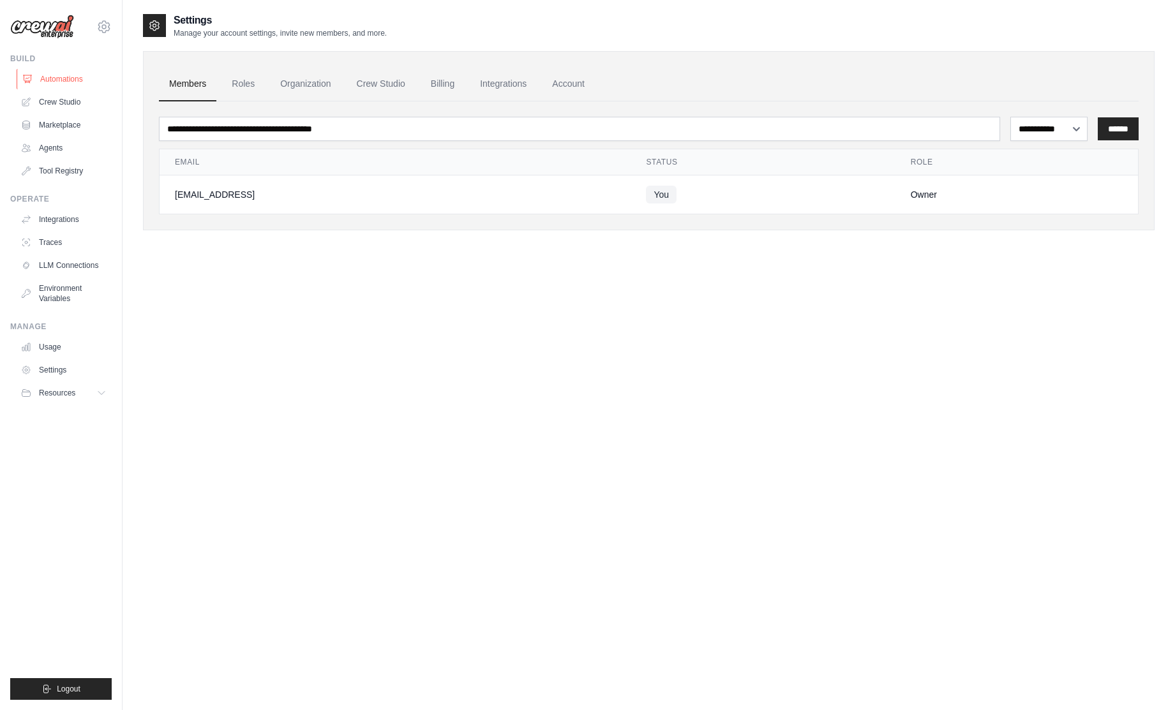
click at [52, 80] on link "Automations" at bounding box center [65, 79] width 96 height 20
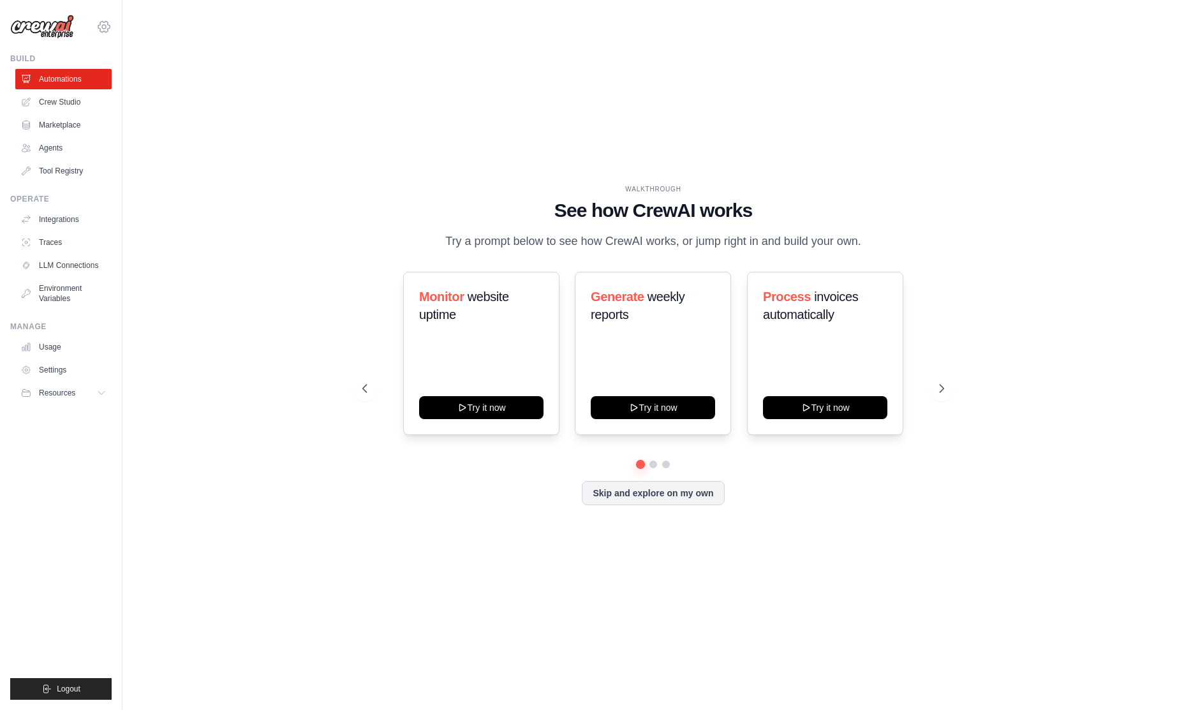
click at [101, 26] on icon at bounding box center [103, 26] width 15 height 15
